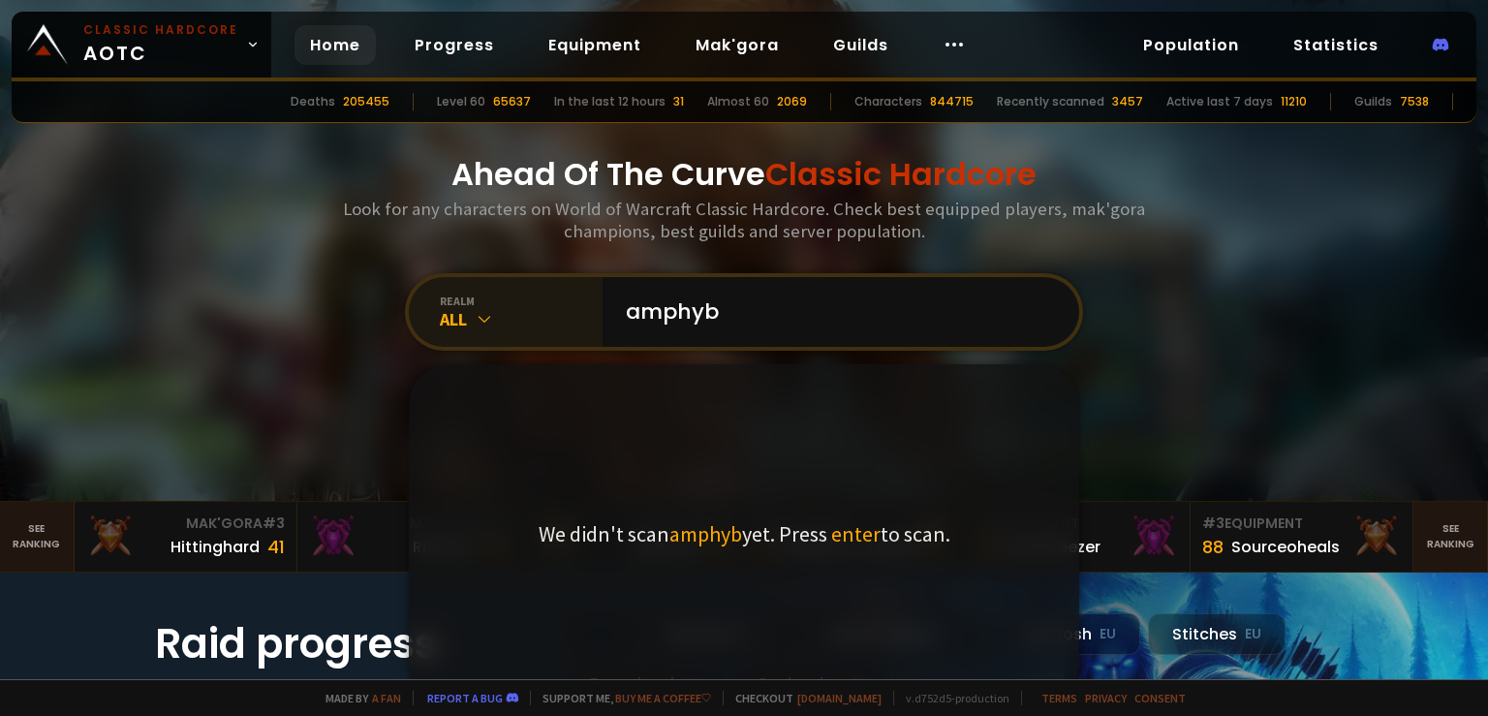
click at [440, 303] on div "realm" at bounding box center [521, 301] width 163 height 15
click at [805, 312] on input "amphyb" at bounding box center [835, 312] width 442 height 70
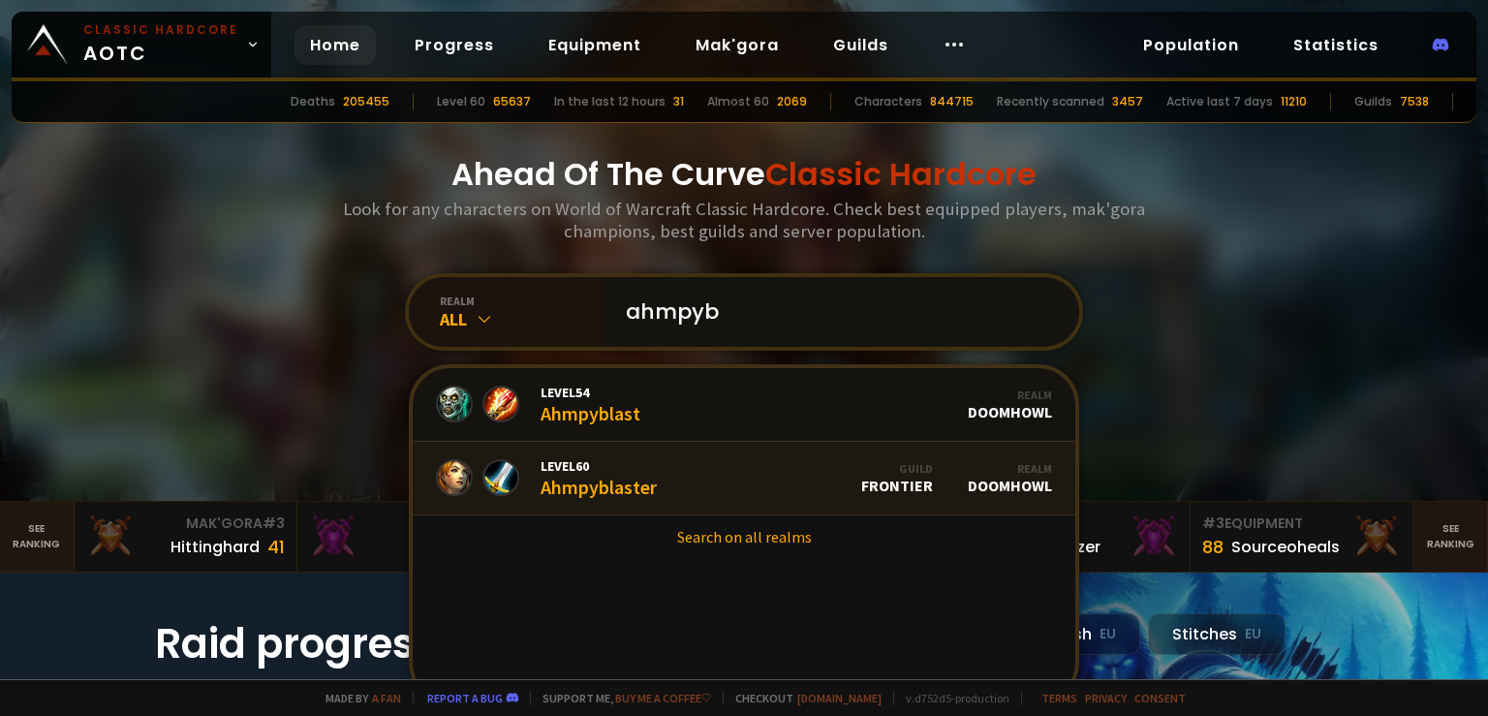
type input "ahmpyb"
click at [653, 456] on link "Level 60 Ahmpyblaster Guild Frontier Realm Doomhowl" at bounding box center [744, 479] width 663 height 74
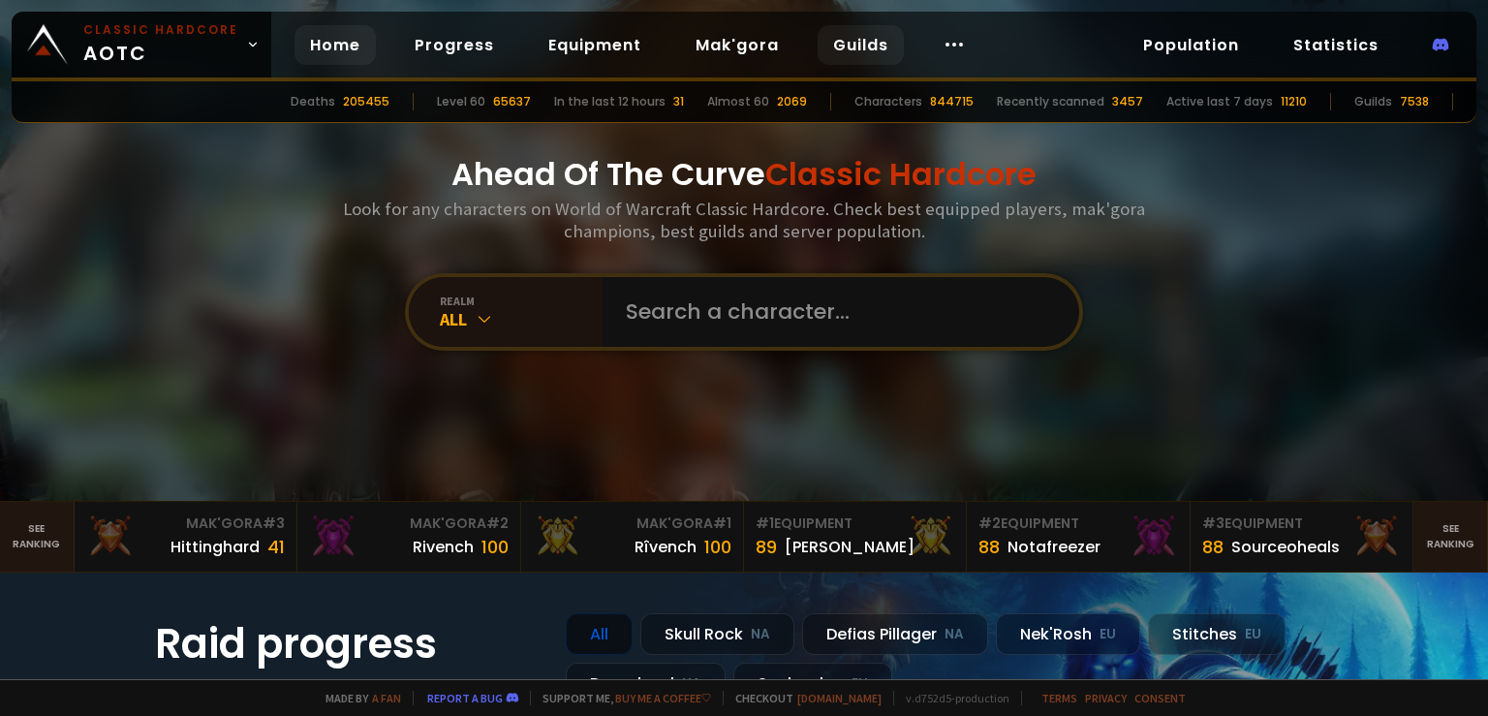
click at [839, 51] on link "Guilds" at bounding box center [861, 45] width 86 height 40
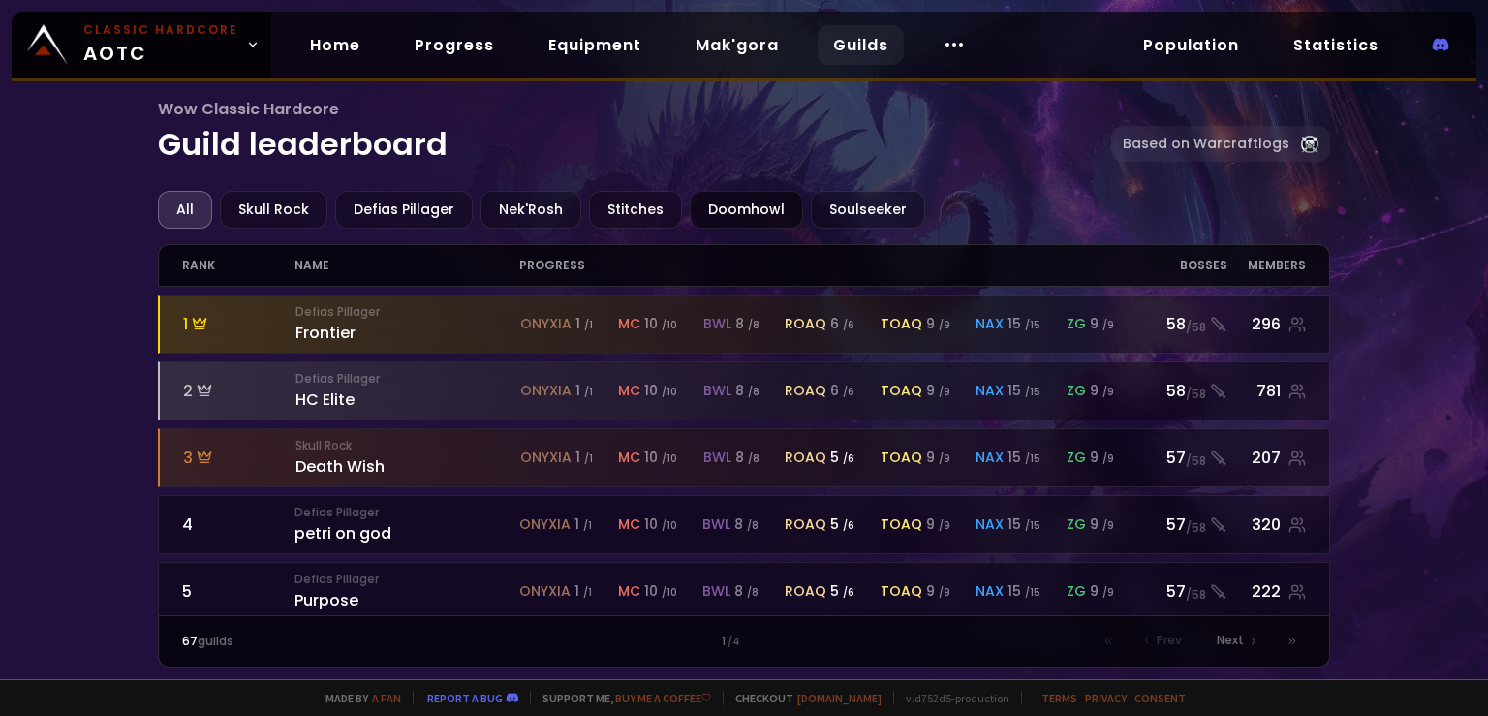
click at [724, 219] on div "Doomhowl" at bounding box center [746, 210] width 113 height 38
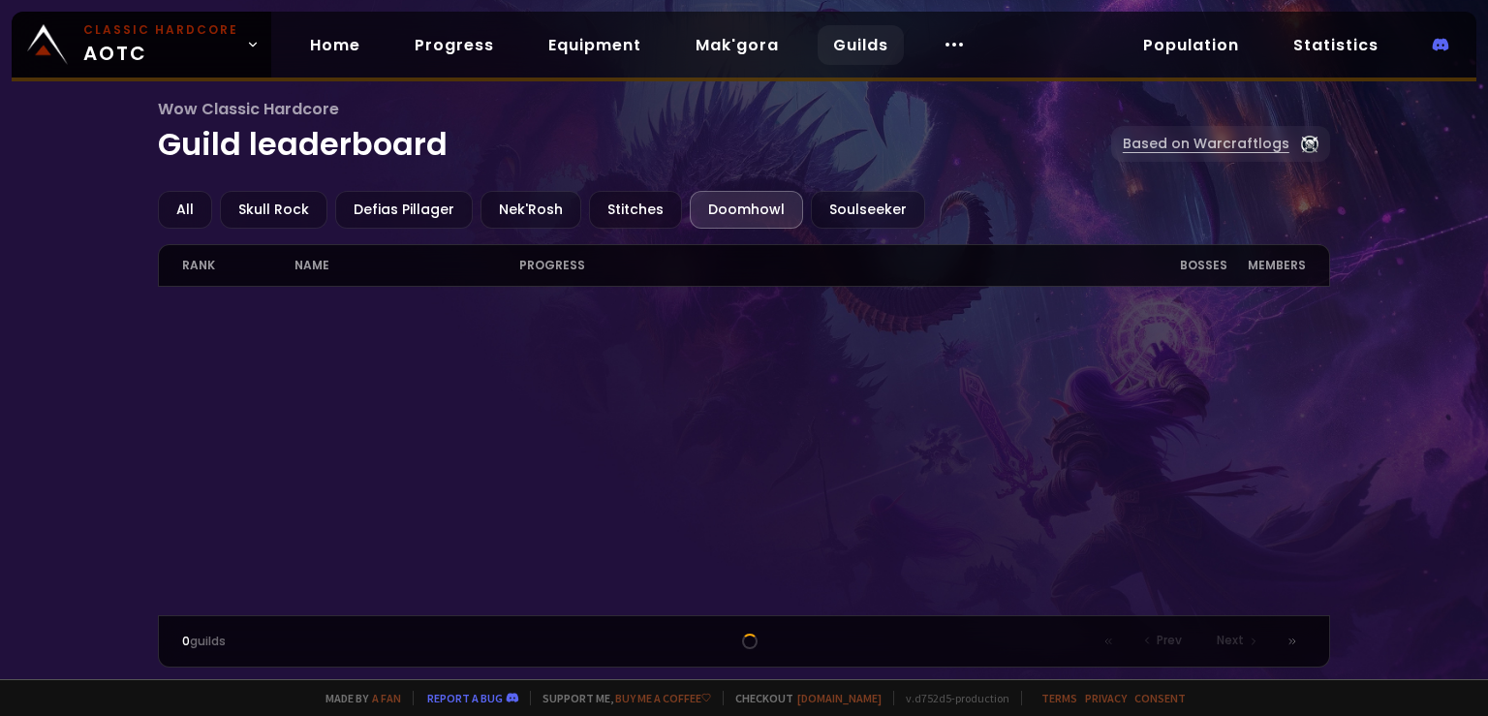
click at [1224, 140] on link "Based on Warcraftlogs" at bounding box center [1220, 144] width 219 height 36
